Goal: Find specific page/section: Find specific page/section

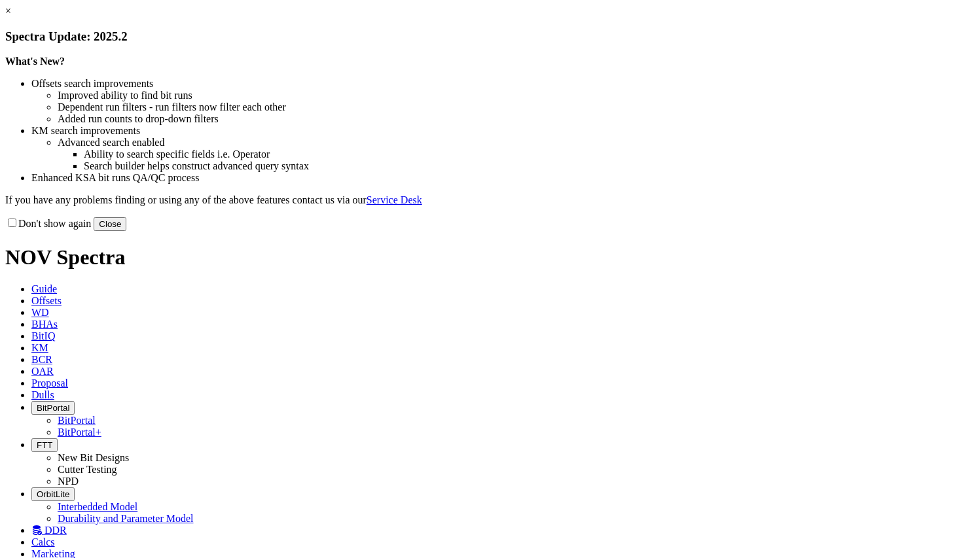
click at [126, 231] on button "Close" at bounding box center [110, 224] width 33 height 14
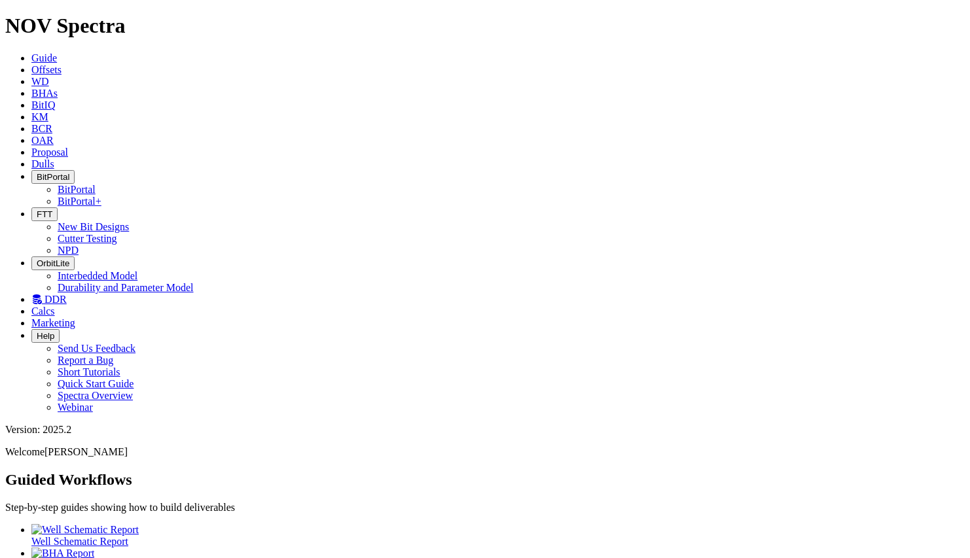
click at [48, 111] on link "KM" at bounding box center [39, 116] width 17 height 11
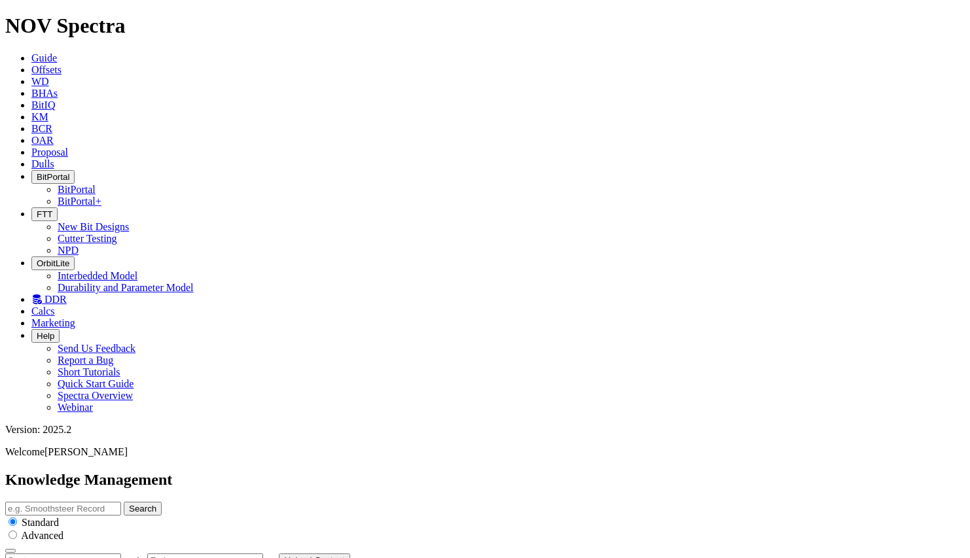
click at [62, 64] on span "Offsets" at bounding box center [46, 69] width 30 height 11
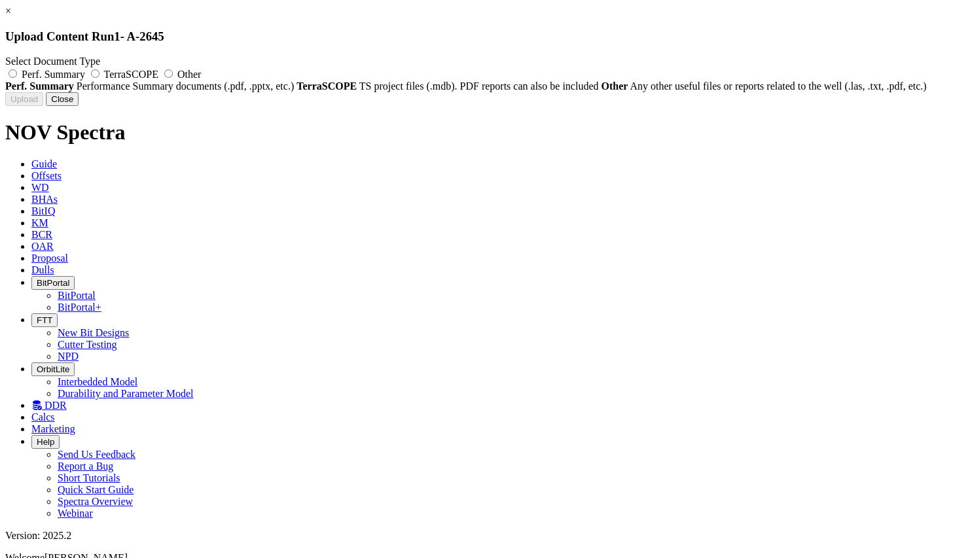
click at [79, 106] on button "Close" at bounding box center [62, 99] width 33 height 14
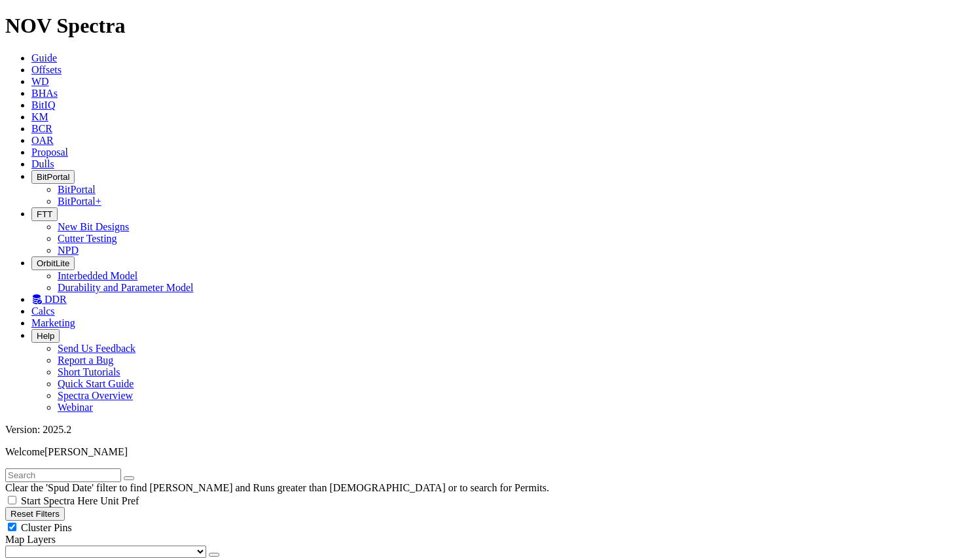
click at [48, 111] on span "KM" at bounding box center [39, 116] width 17 height 11
